Goal: Use online tool/utility: Utilize a website feature to perform a specific function

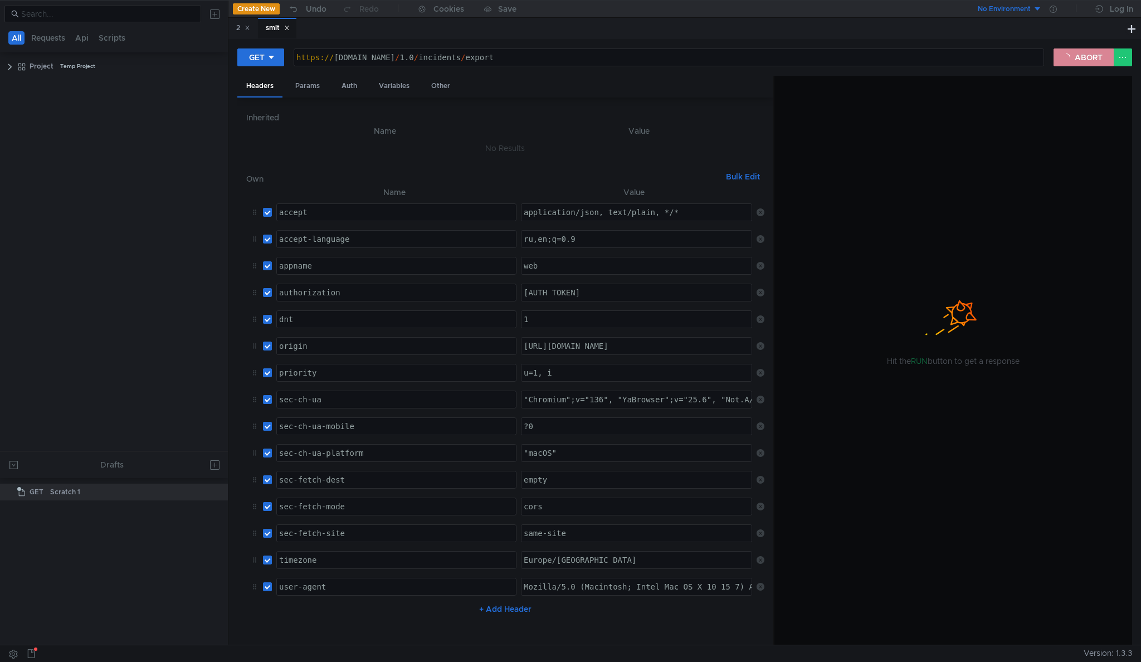
click at [1088, 59] on button "ABORT" at bounding box center [1084, 57] width 60 height 18
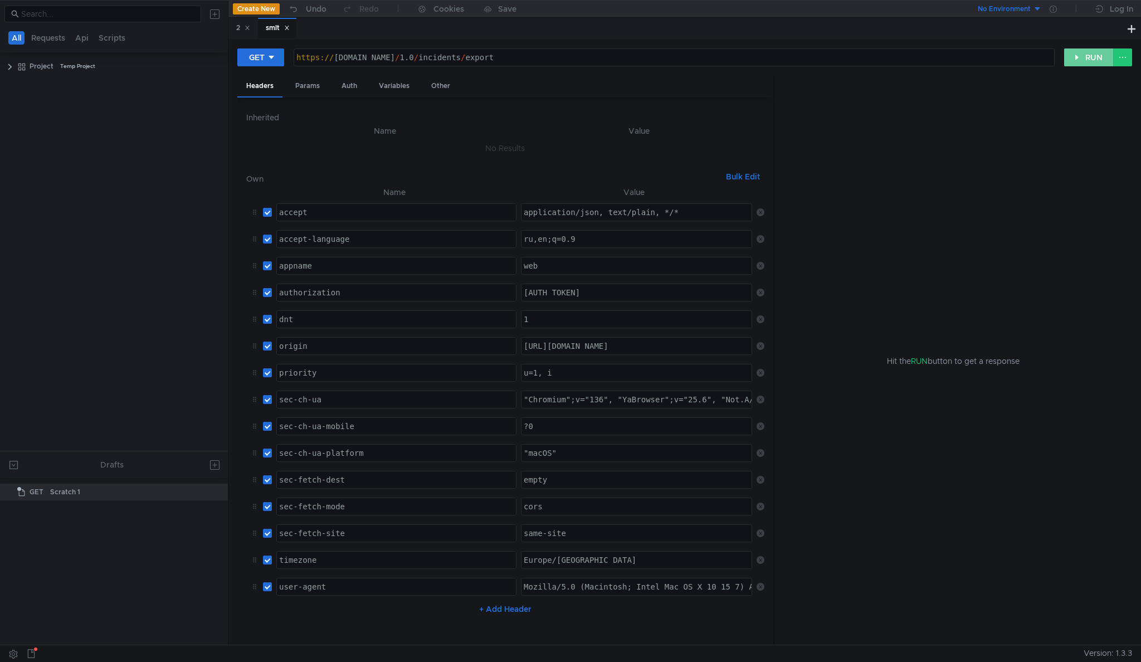
click at [1072, 57] on button "RUN" at bounding box center [1090, 57] width 50 height 18
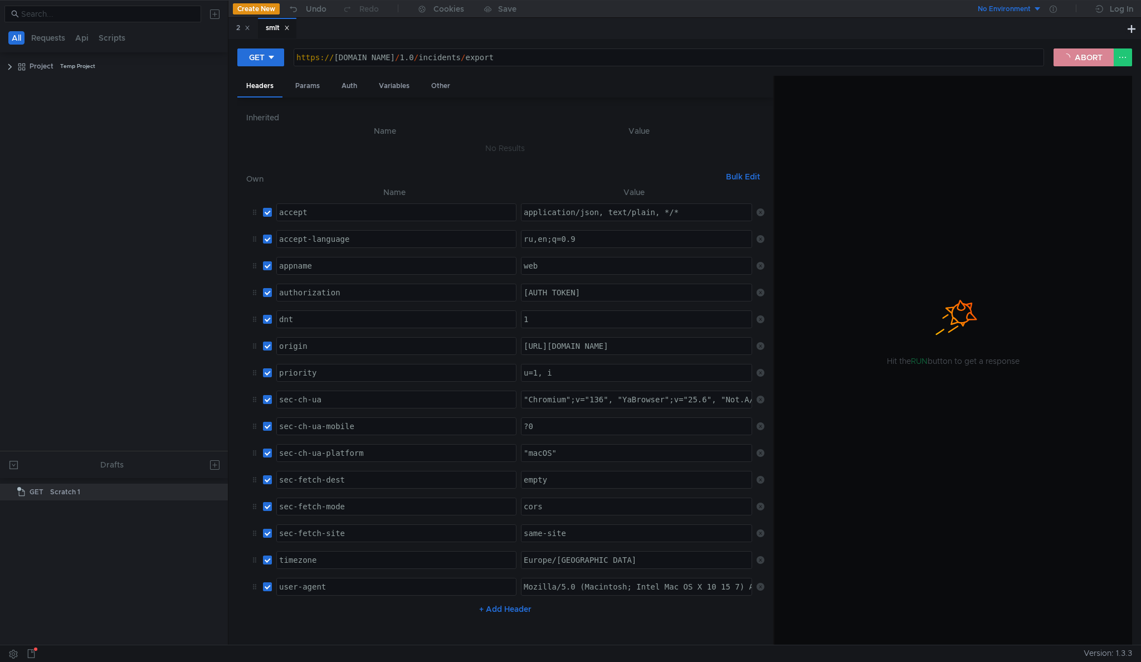
click at [1072, 57] on button "ABORT" at bounding box center [1084, 57] width 60 height 18
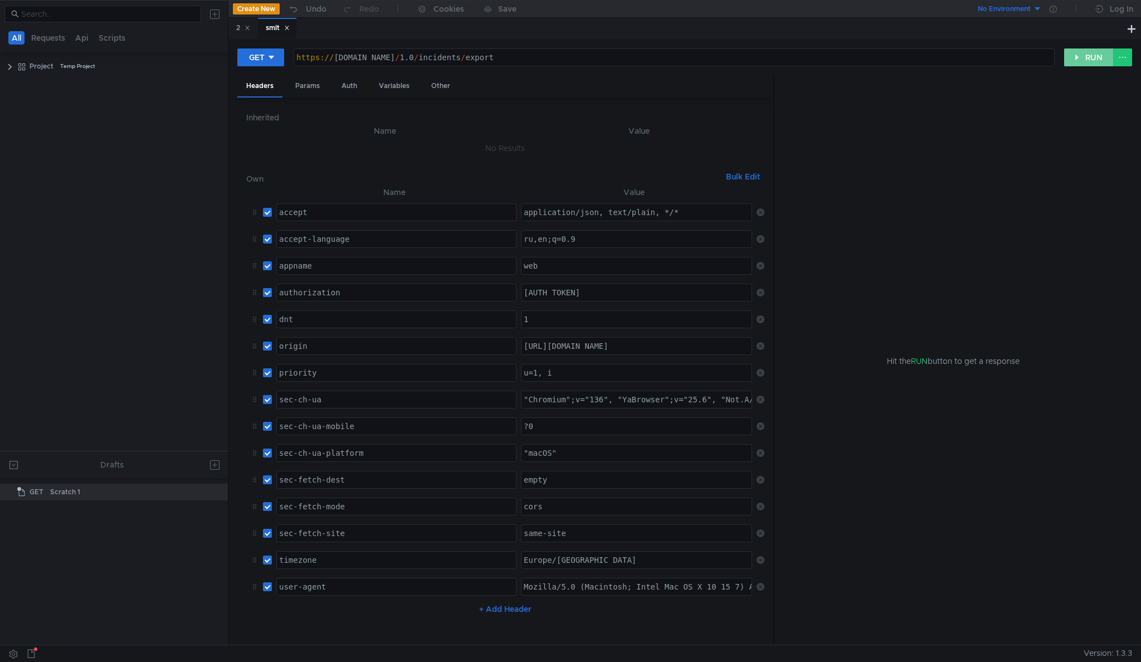
click at [1070, 64] on button "RUN" at bounding box center [1090, 57] width 50 height 18
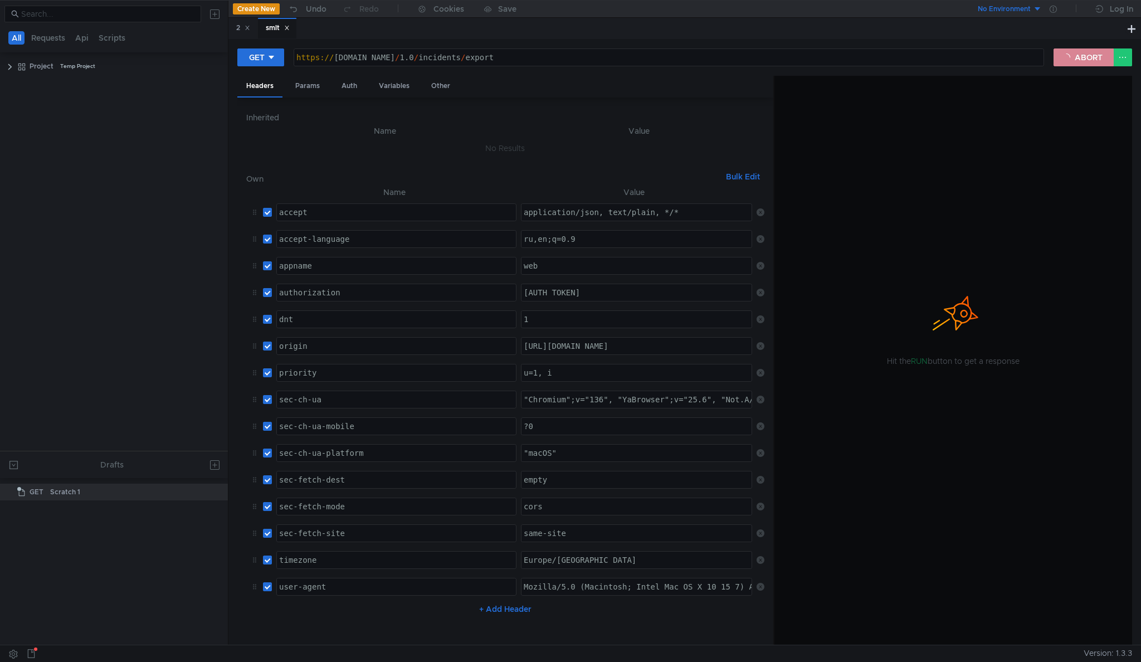
click at [1073, 60] on button "ABORT" at bounding box center [1084, 57] width 60 height 18
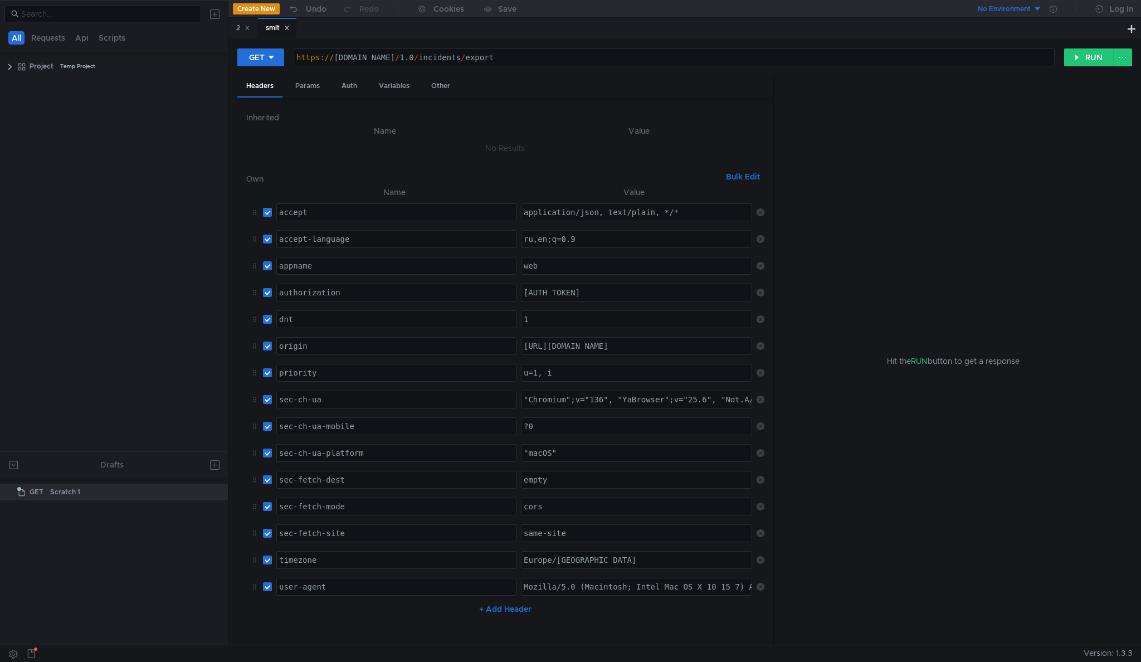
click at [365, 60] on div "https:// [DOMAIN_NAME] / 1.0 / incidents / export" at bounding box center [674, 66] width 760 height 27
type textarea "[URL][DOMAIN_NAME]"
click at [1089, 64] on button "RUN" at bounding box center [1090, 57] width 50 height 18
click at [1090, 52] on button "RUN" at bounding box center [1090, 57] width 50 height 18
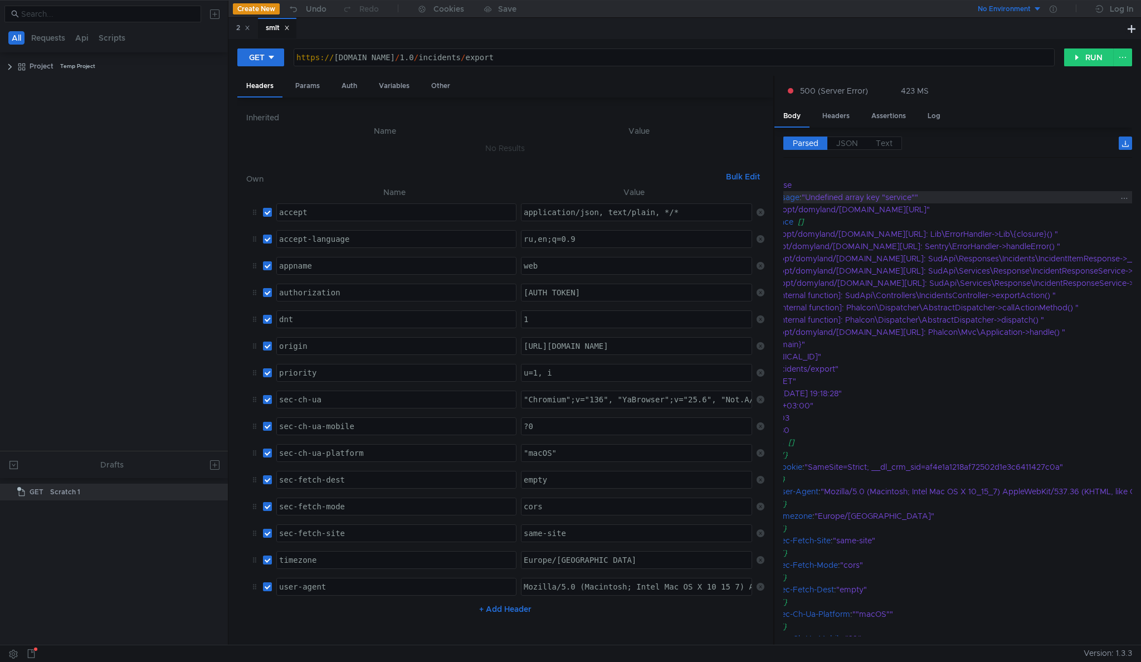
scroll to position [0, 0]
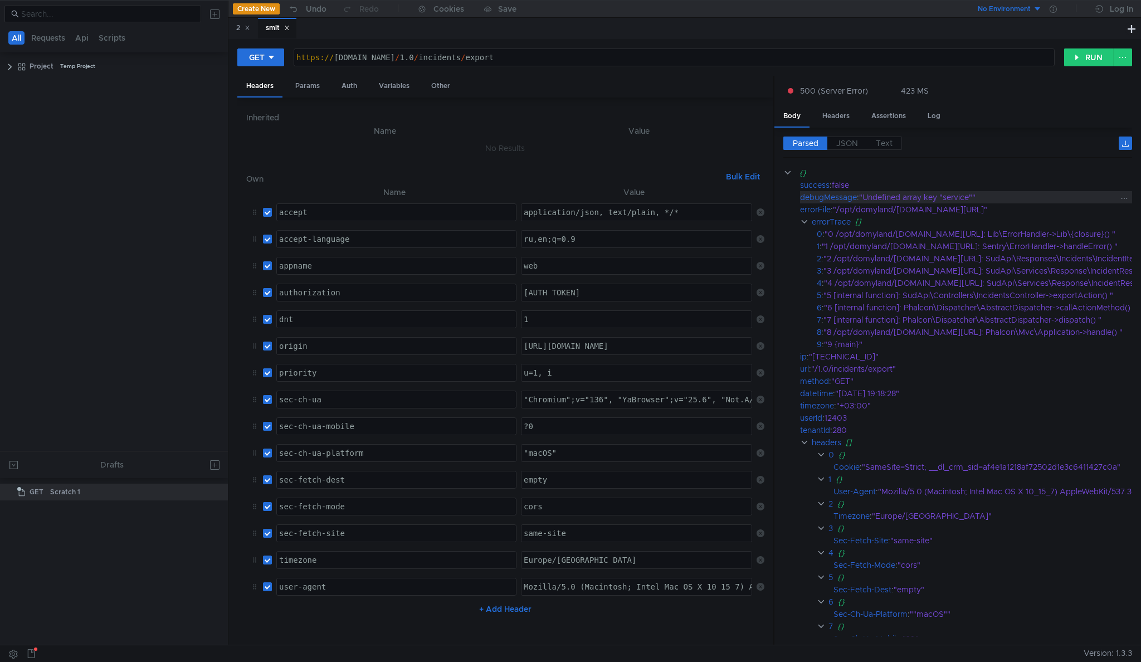
drag, startPoint x: 861, startPoint y: 195, endPoint x: 994, endPoint y: 192, distance: 133.8
click at [994, 192] on div "debugMessage : "Undefined array key "service""" at bounding box center [1104, 197] width 609 height 12
copy div ": "Undefined array key "service"""
click at [1082, 57] on button "RUN" at bounding box center [1090, 57] width 50 height 18
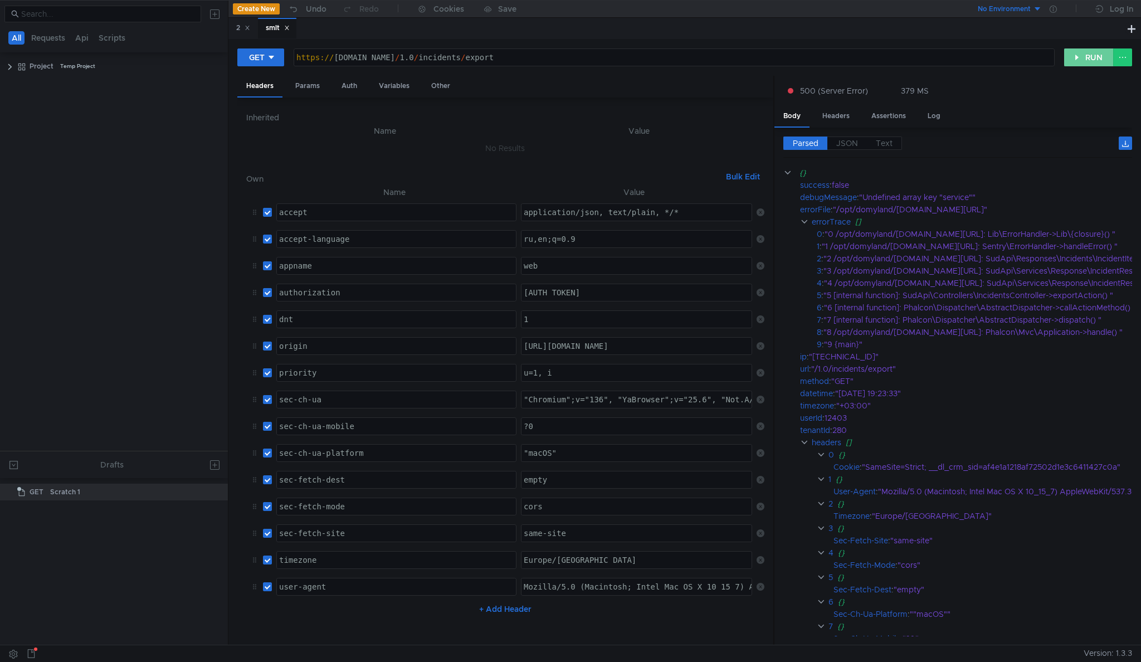
click at [1073, 59] on button "RUN" at bounding box center [1090, 57] width 50 height 18
click at [901, 201] on div ""Undefined array key "service""" at bounding box center [1126, 197] width 535 height 12
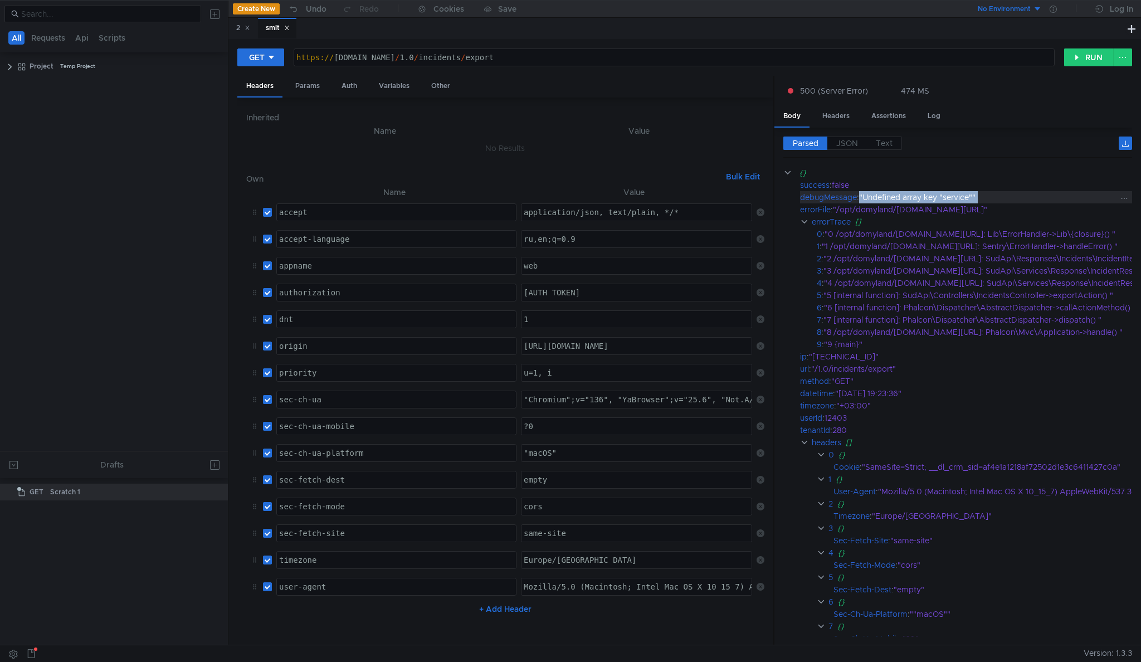
copy div ""Undefined array key "service"""
click at [1082, 67] on div "GET https://sud-api-test.domyland.ru/1.0/incidents/export https:// sud-api-test…" at bounding box center [684, 62] width 895 height 28
click at [1082, 61] on button "RUN" at bounding box center [1090, 57] width 50 height 18
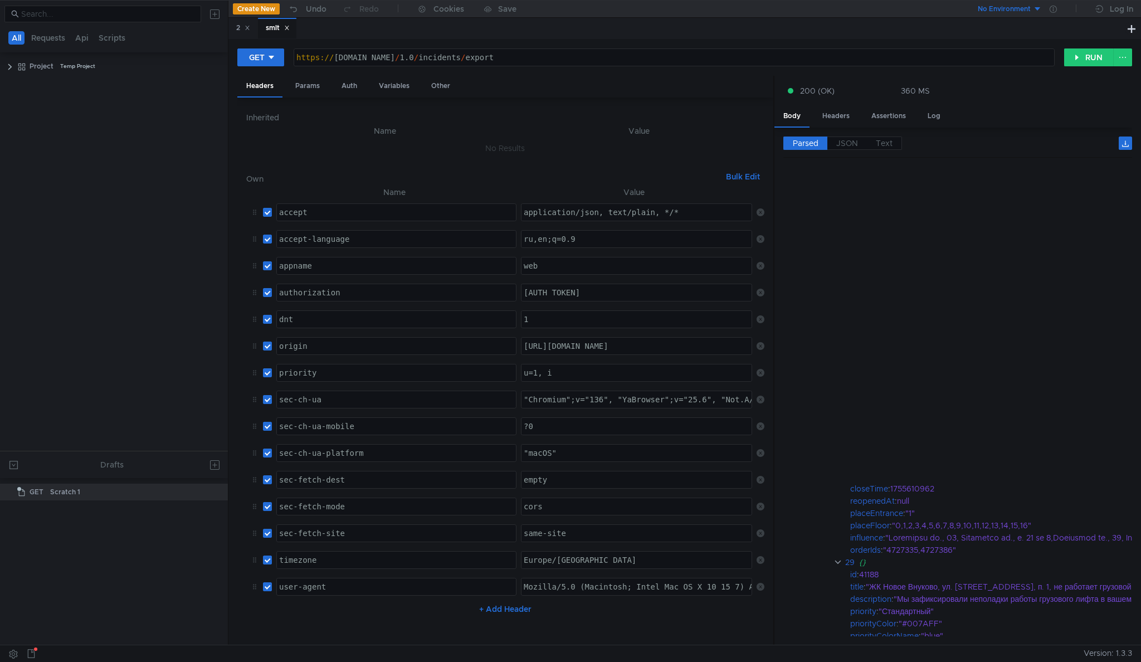
scroll to position [11306, 0]
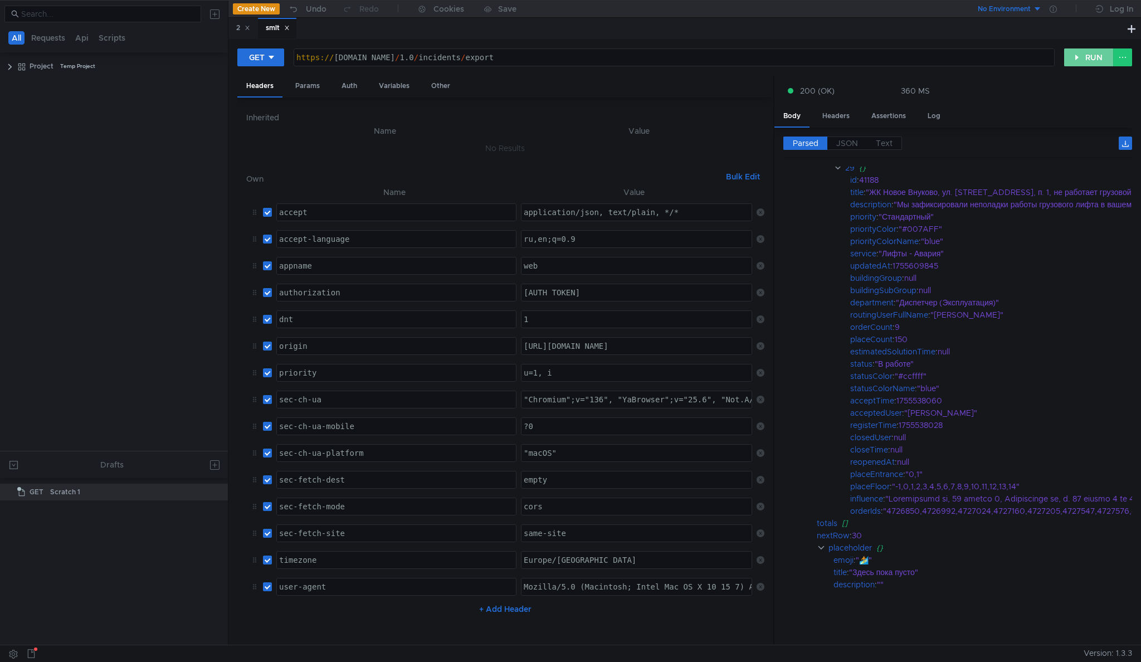
click at [1085, 57] on button "RUN" at bounding box center [1090, 57] width 50 height 18
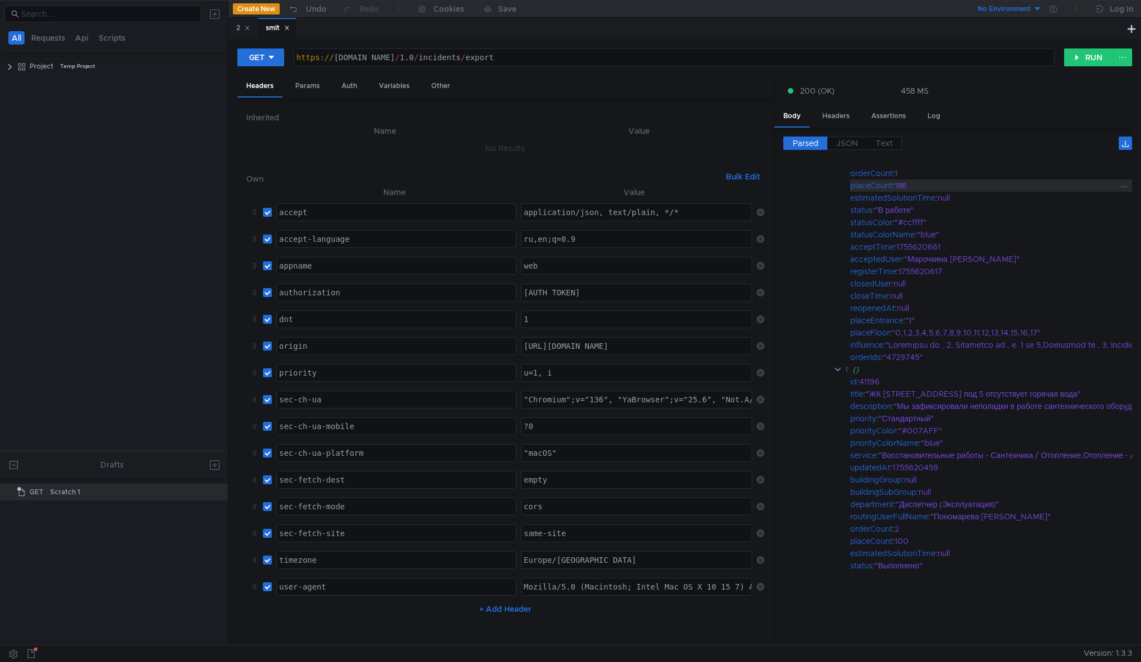
scroll to position [0, 0]
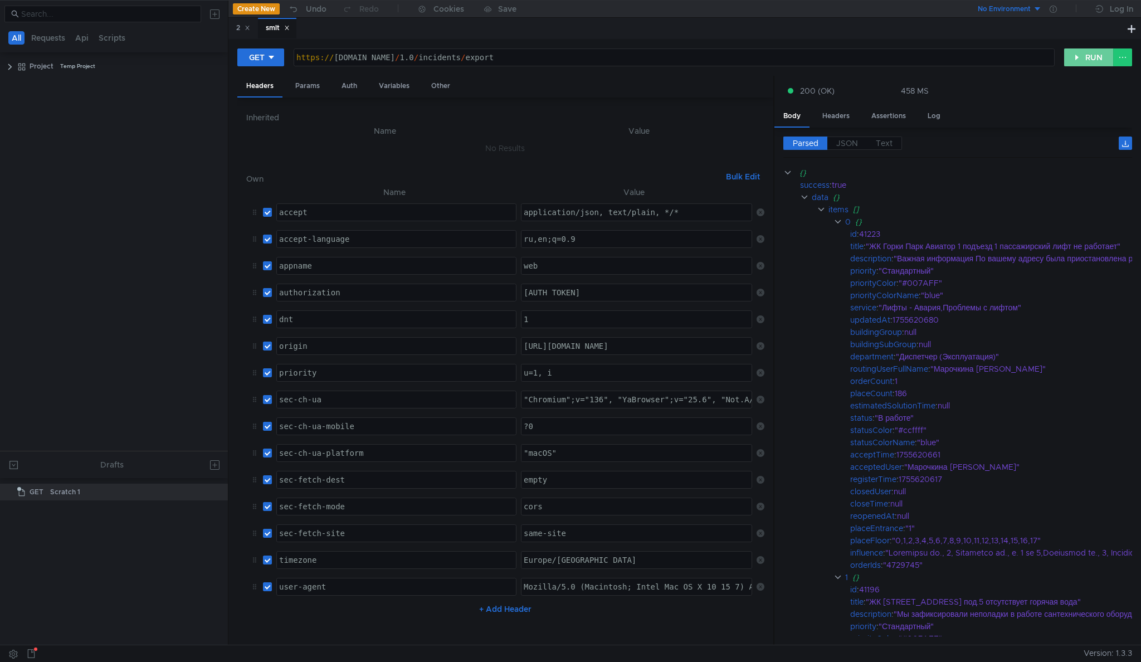
click at [1086, 59] on button "RUN" at bounding box center [1090, 57] width 50 height 18
click at [1071, 51] on button "RUN" at bounding box center [1090, 57] width 50 height 18
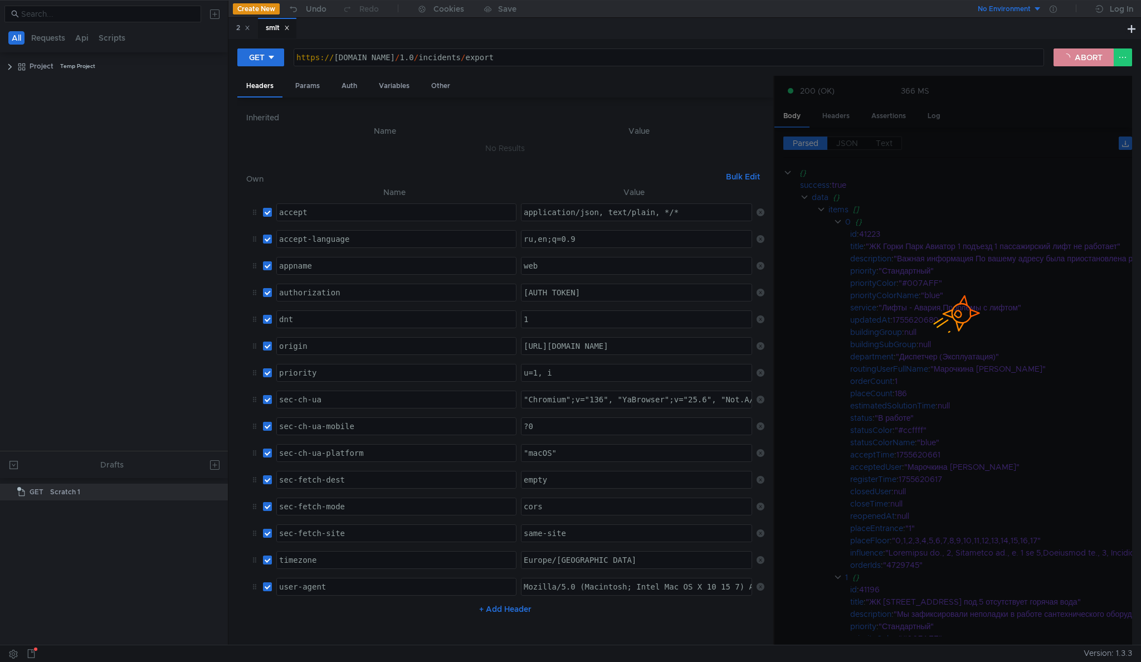
click at [1073, 58] on button "ABORT" at bounding box center [1084, 57] width 60 height 18
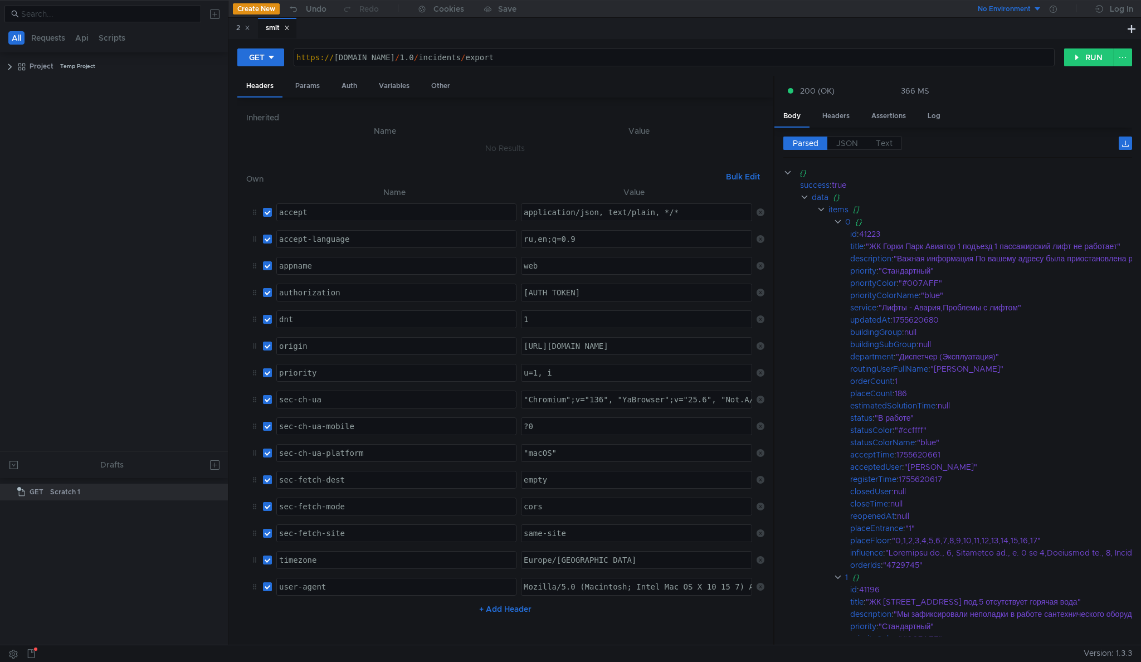
scroll to position [0, 7]
